Goal: Transaction & Acquisition: Purchase product/service

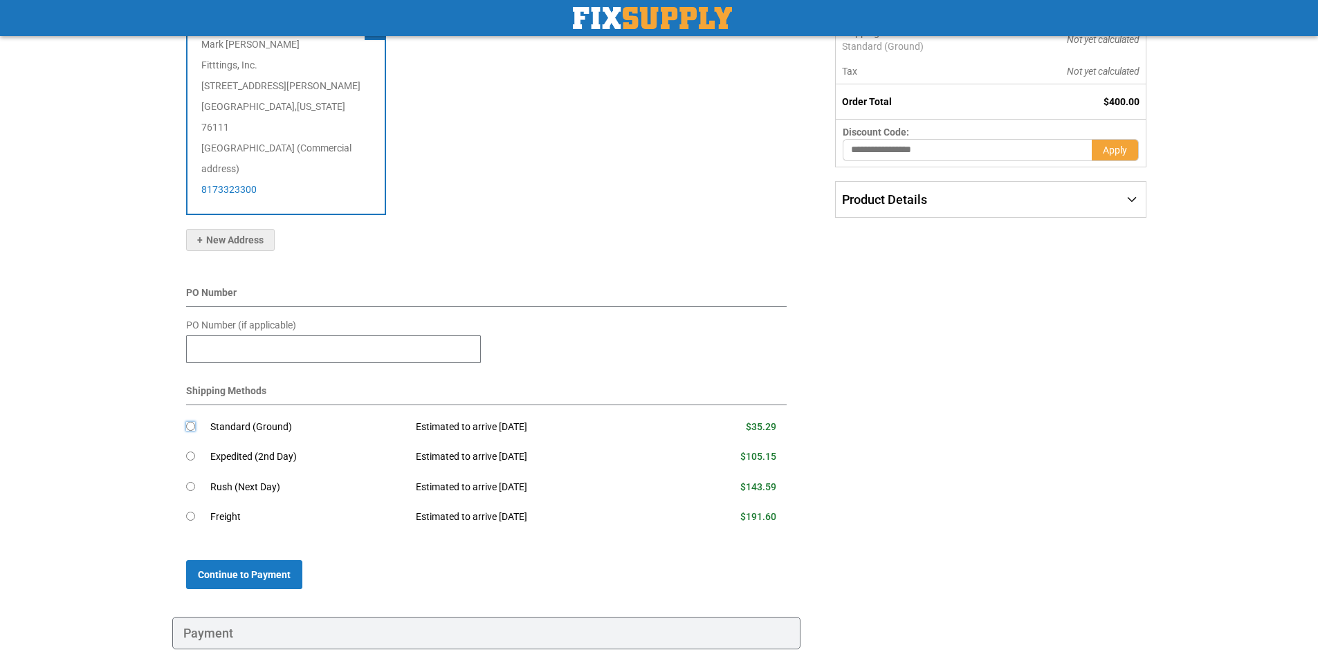
scroll to position [277, 0]
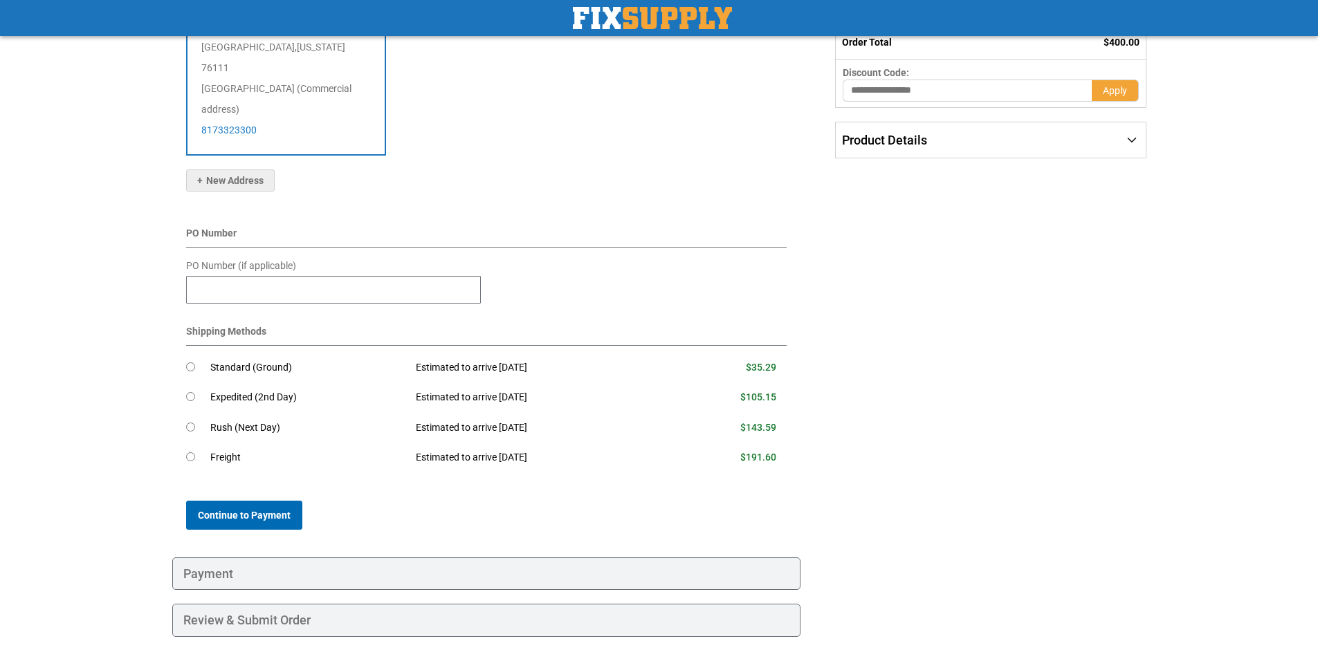
click at [283, 501] on button "Continue to Payment" at bounding box center [244, 515] width 116 height 29
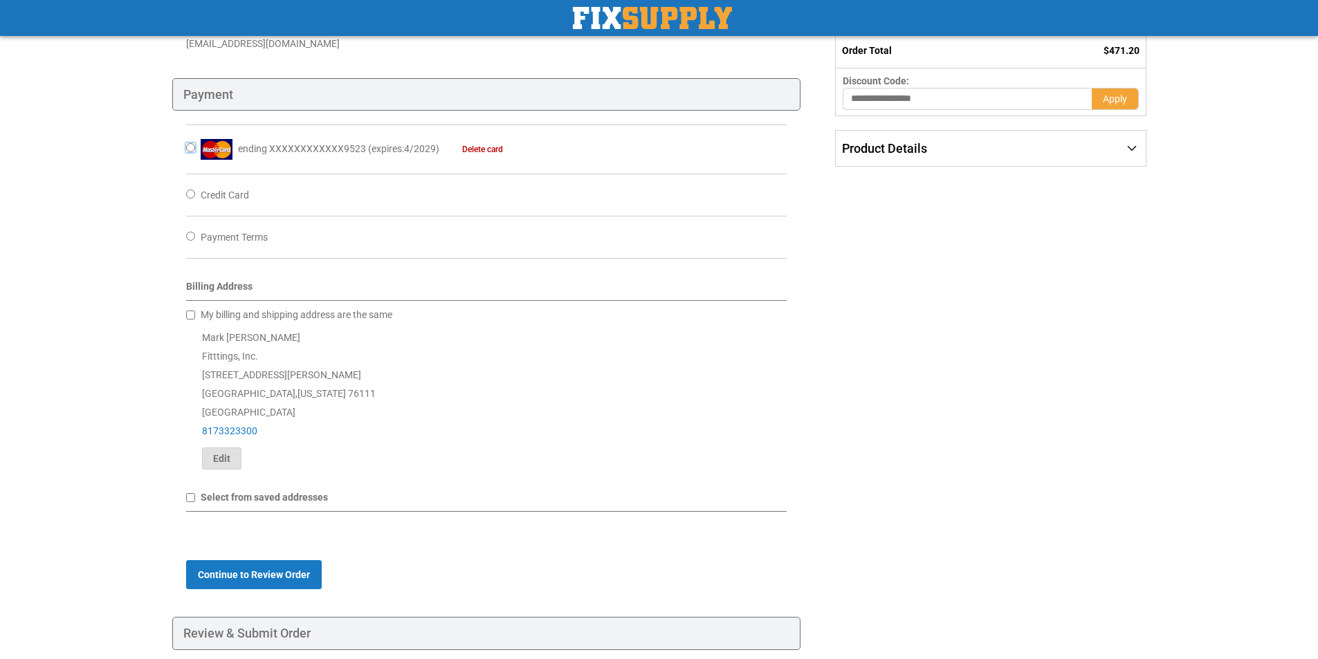
scroll to position [329, 0]
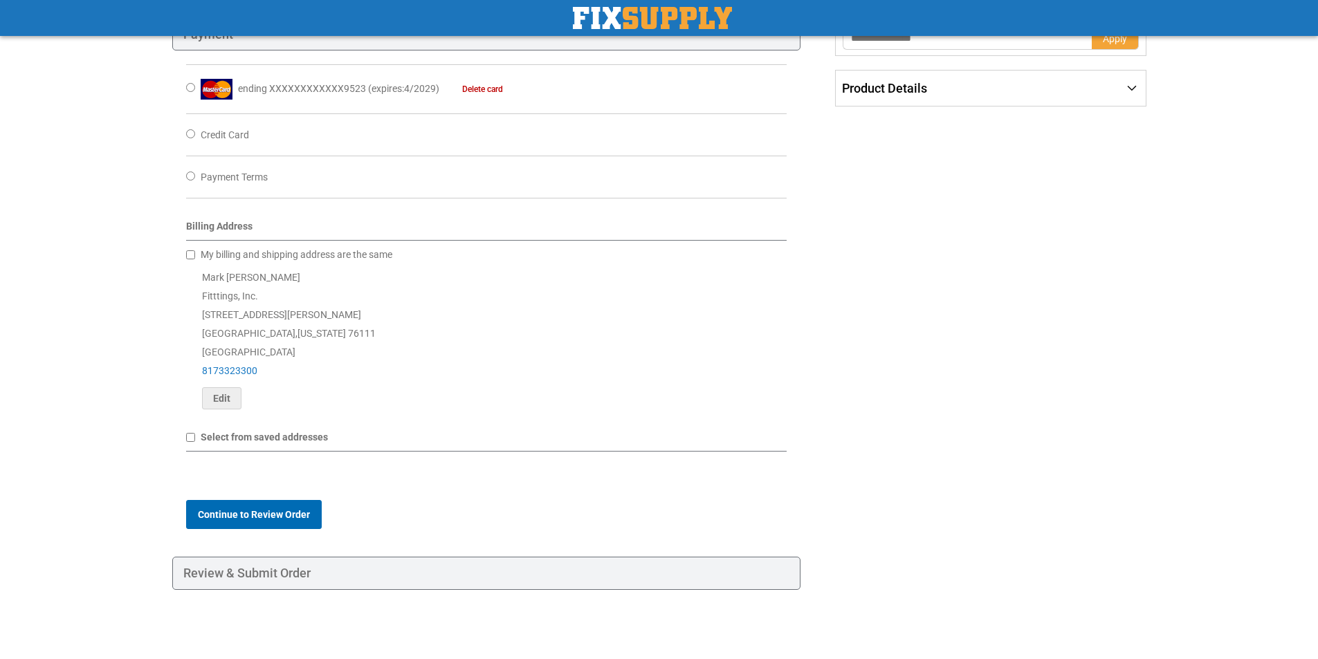
click at [233, 518] on span "Continue to Review Order" at bounding box center [254, 514] width 112 height 11
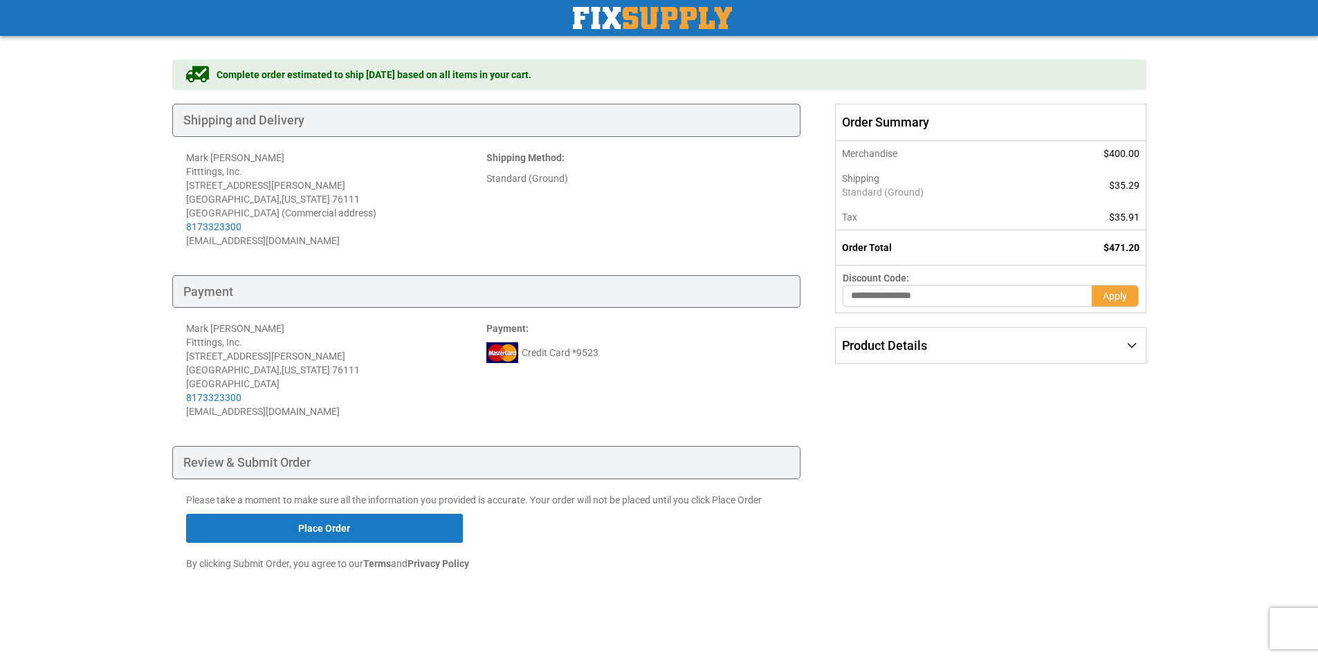
scroll to position [73, 0]
click at [313, 531] on button "Place Order" at bounding box center [324, 527] width 277 height 29
